Goal: Transaction & Acquisition: Purchase product/service

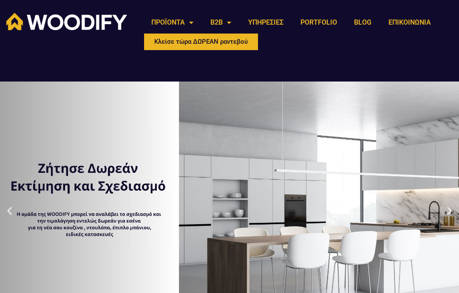
click at [176, 17] on link "ΠΡΟΪΟΝΤΑ" at bounding box center [172, 23] width 59 height 20
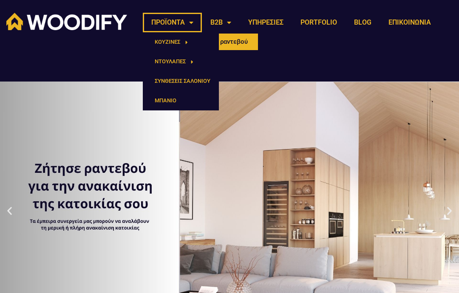
click at [174, 41] on link "ΚΟΥΖΙΝΕΣ" at bounding box center [181, 42] width 76 height 20
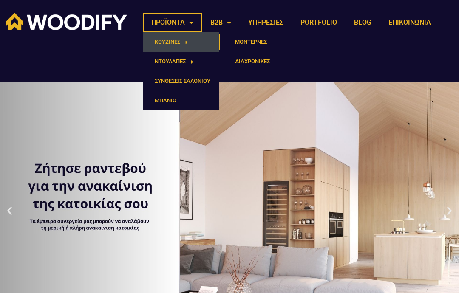
click at [245, 41] on link "ΜΟΝΤΕΡΝΕΣ" at bounding box center [249, 42] width 59 height 20
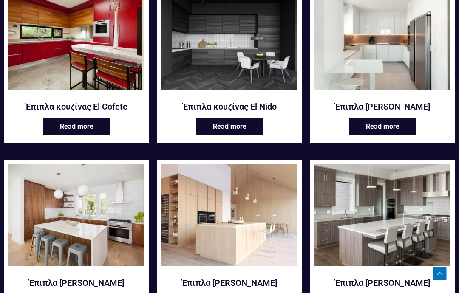
scroll to position [551, 0]
click at [389, 66] on img at bounding box center [382, 39] width 136 height 102
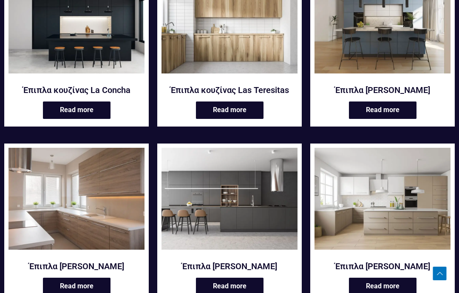
scroll to position [920, 0]
click at [268, 214] on img at bounding box center [229, 199] width 136 height 102
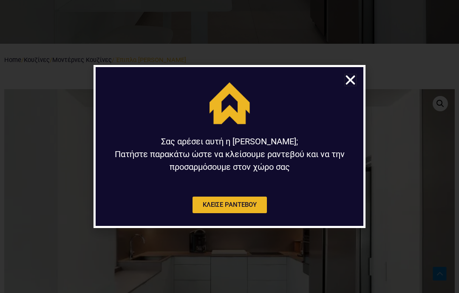
scroll to position [291, 0]
click at [351, 87] on icon "Close" at bounding box center [350, 79] width 13 height 13
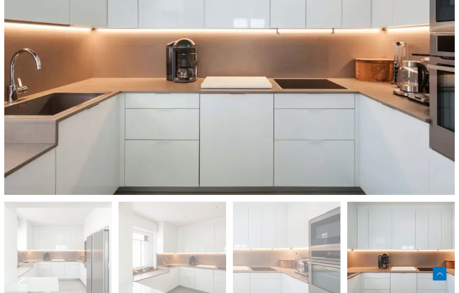
scroll to position [471, 0]
